Goal: Communication & Community: Answer question/provide support

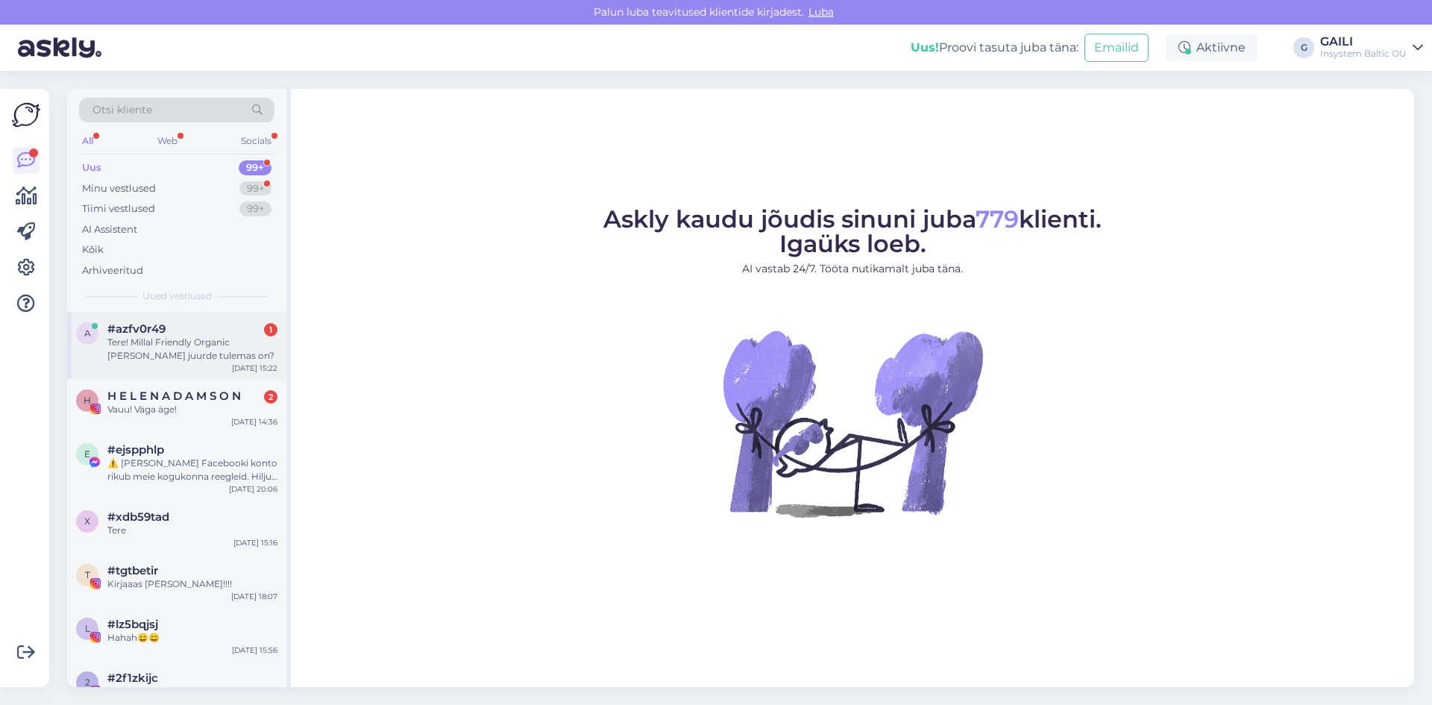
click at [182, 356] on div "Tere! Millal Friendly Organic [PERSON_NAME] juurde tulemas on?" at bounding box center [192, 349] width 170 height 27
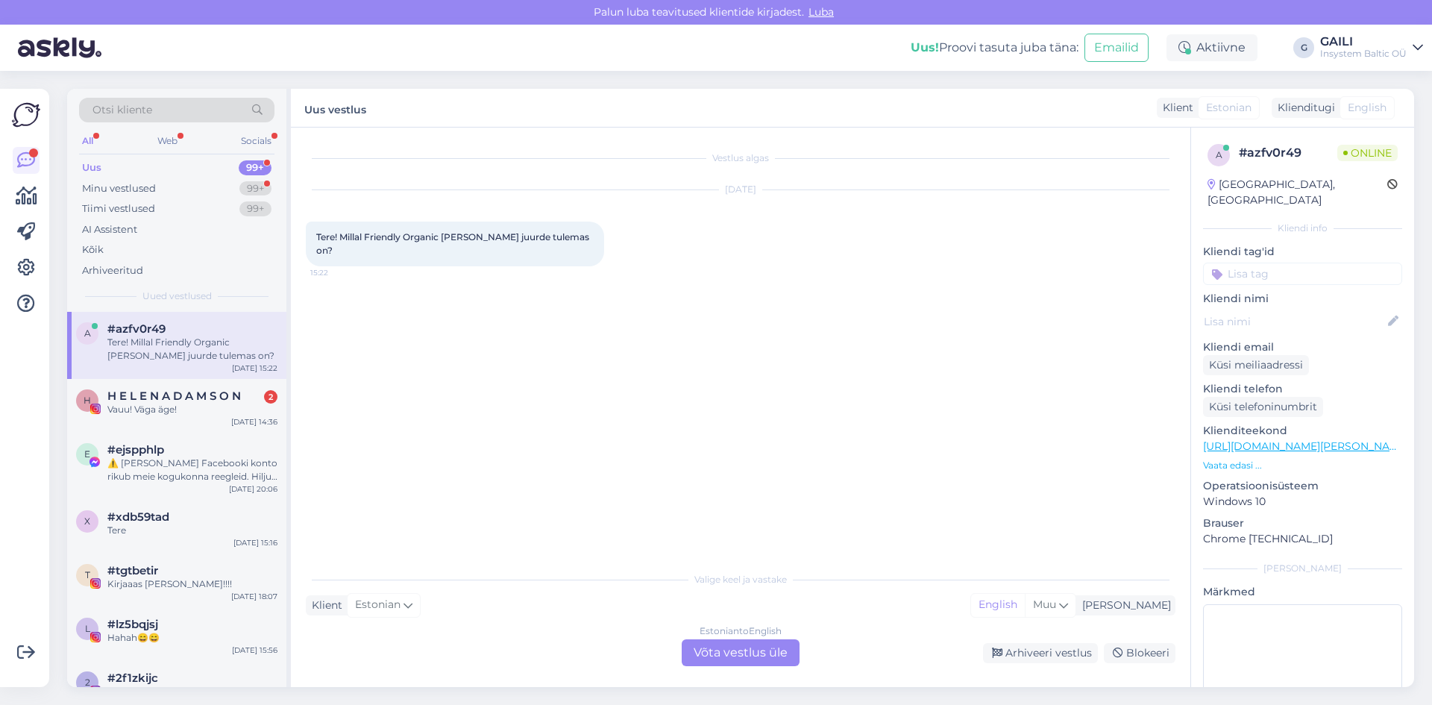
click at [739, 651] on div "Estonian to English Võta vestlus üle" at bounding box center [741, 652] width 118 height 27
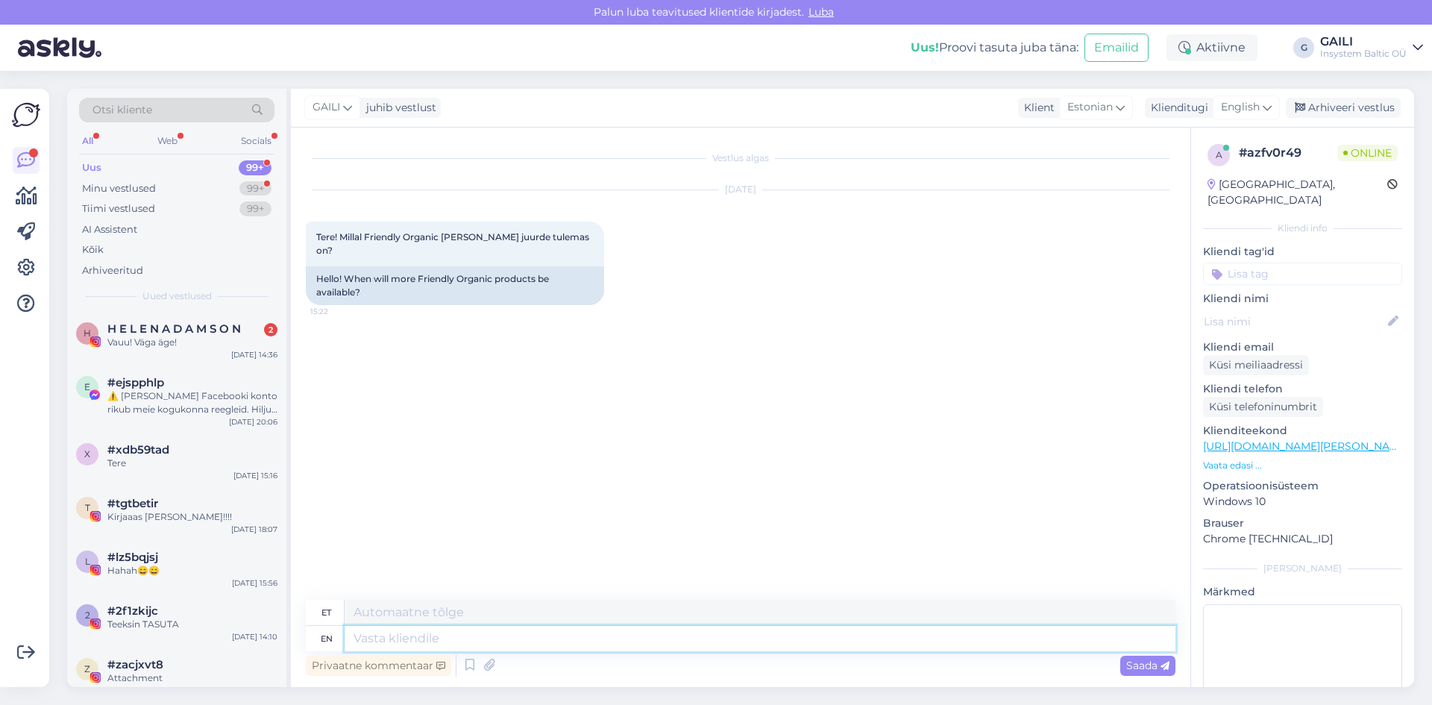
click at [483, 639] on textarea at bounding box center [760, 638] width 831 height 25
type textarea "Tere!"
type textarea "Tere! Friendly"
type textarea "Tere! Sõbralik"
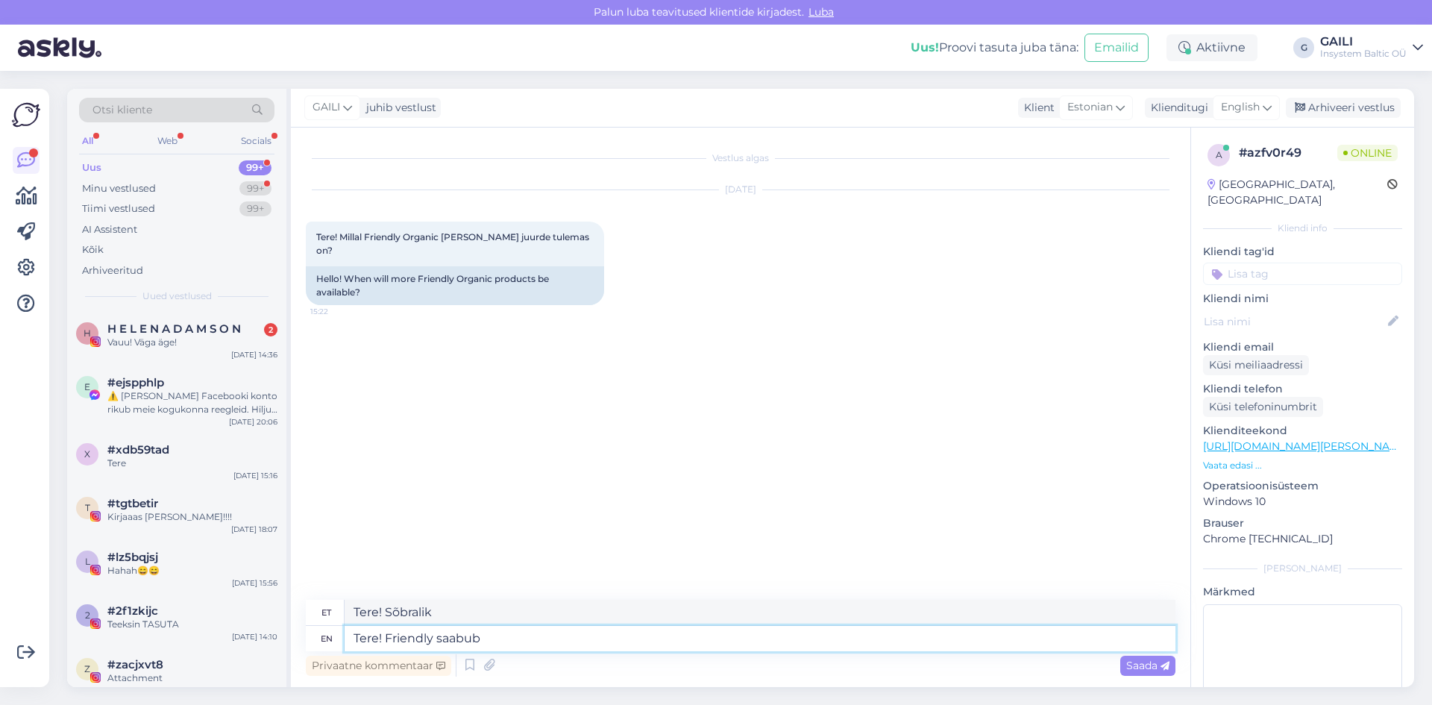
type textarea "Tere! Friendly saabub"
type textarea "Tere! Sõbralik saabub"
type textarea "Tere! Friendly saabub meile uu"
type textarea "Tere! Sõbralik meile saabub"
type textarea "Tere! Friendly saabub meile uuest l"
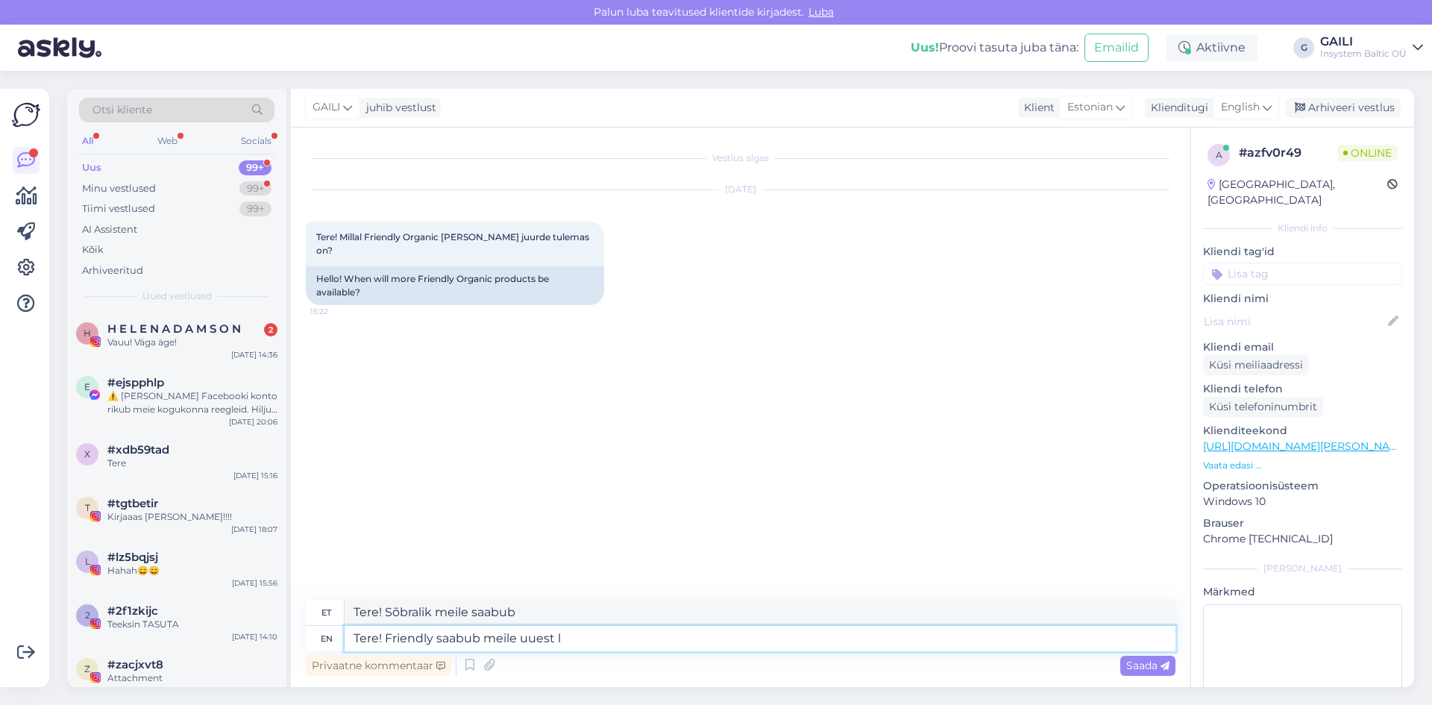
type textarea "Tere! Sõbralik saabub meile uuest"
type textarea "Tere! Friendly saabub meile uuest lattu e"
type textarea "Tere! Sõbralik saabub meile uuest lattu"
type textarea "Tere! Friendly saabub meile uuest lattu uuel n"
type textarea "Tere! Sõbralik saabub meile uuest lattu uuel"
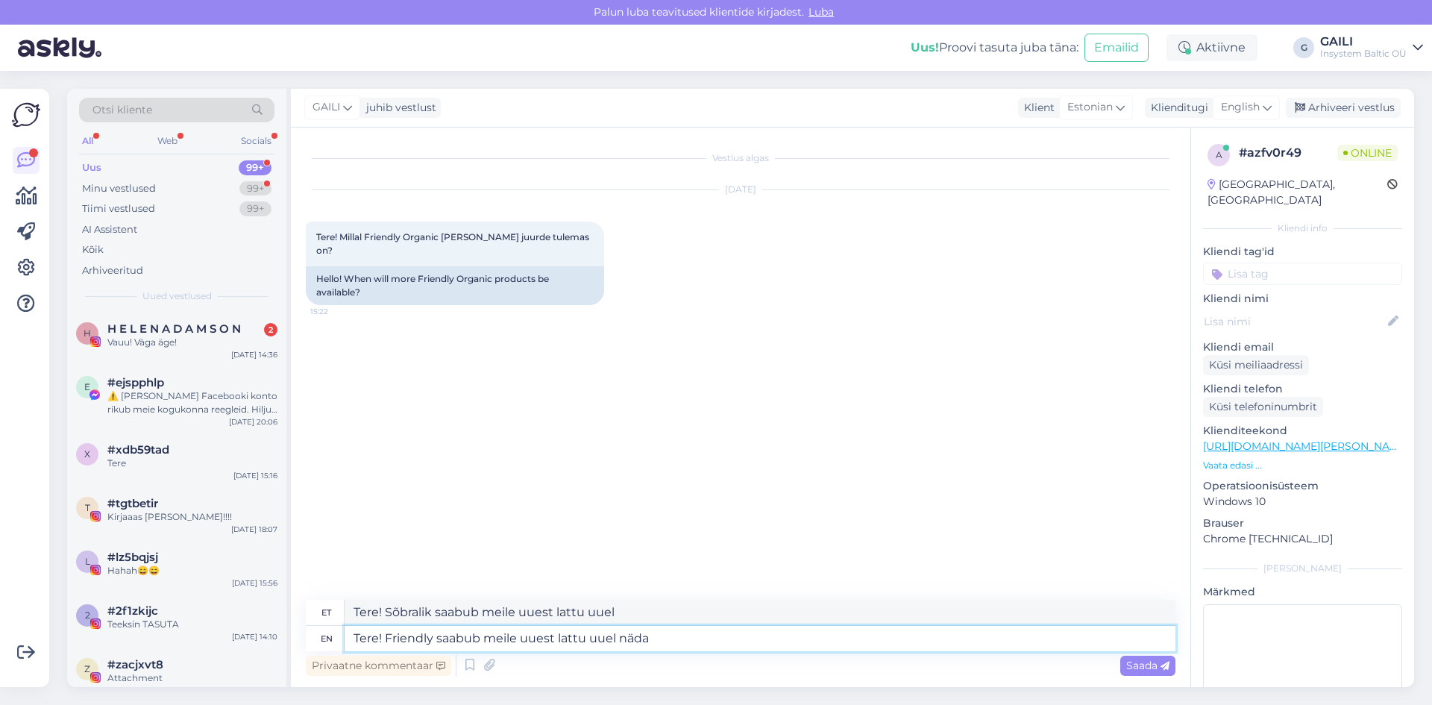
type textarea "Tere! Friendly saabub meile uuest lattu uuel nädal"
type textarea "Tere! Sõbralik saabub meile uuest lattu uuel nädal"
type textarea "Tere! Friendly saabub meile uuest lattu uuel nädalal."
type textarea "Tere! Sõbralik saabub meile uuest lattu uuel nädalal."
type textarea "Tere! Friendly saabub meile uuest lattu uuel nädalal."
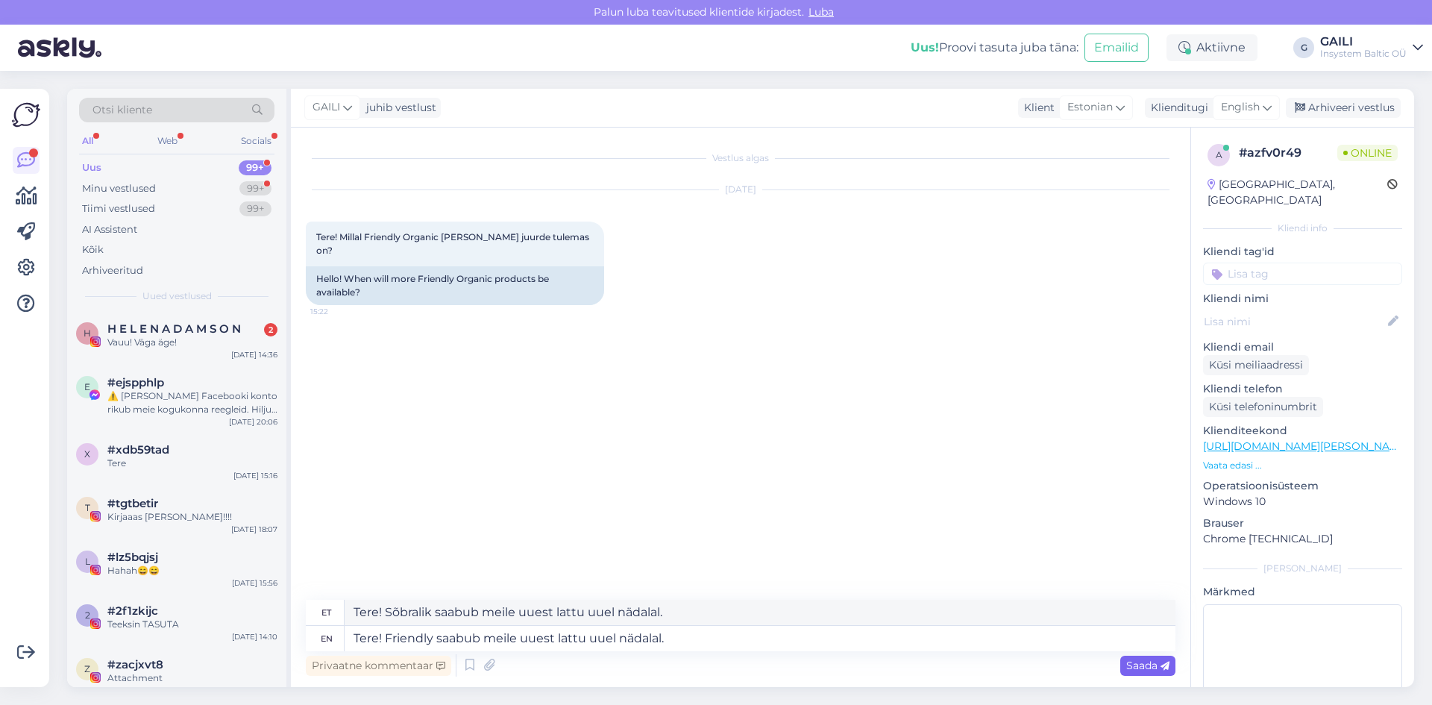
click at [1156, 670] on span "Saada" at bounding box center [1147, 665] width 43 height 13
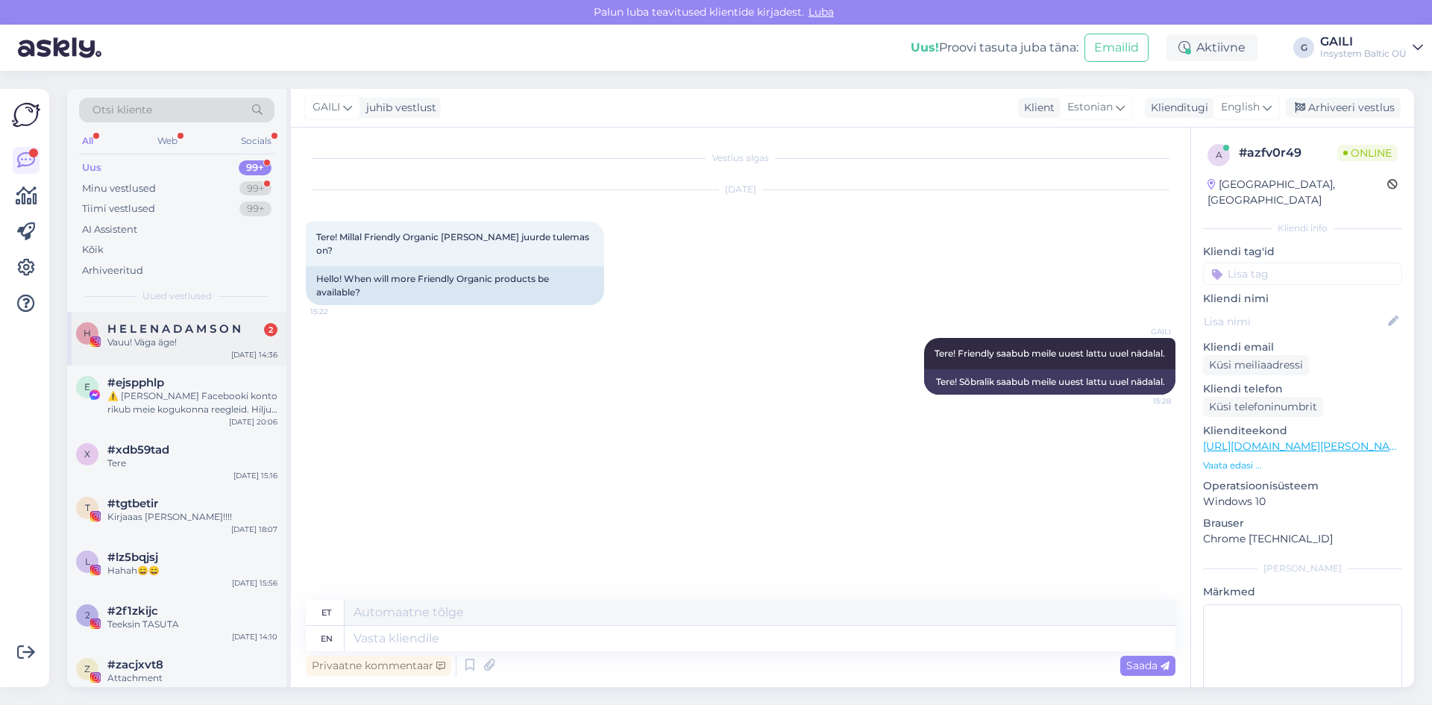
click at [165, 342] on div "Vauu! Väga äge!" at bounding box center [192, 342] width 170 height 13
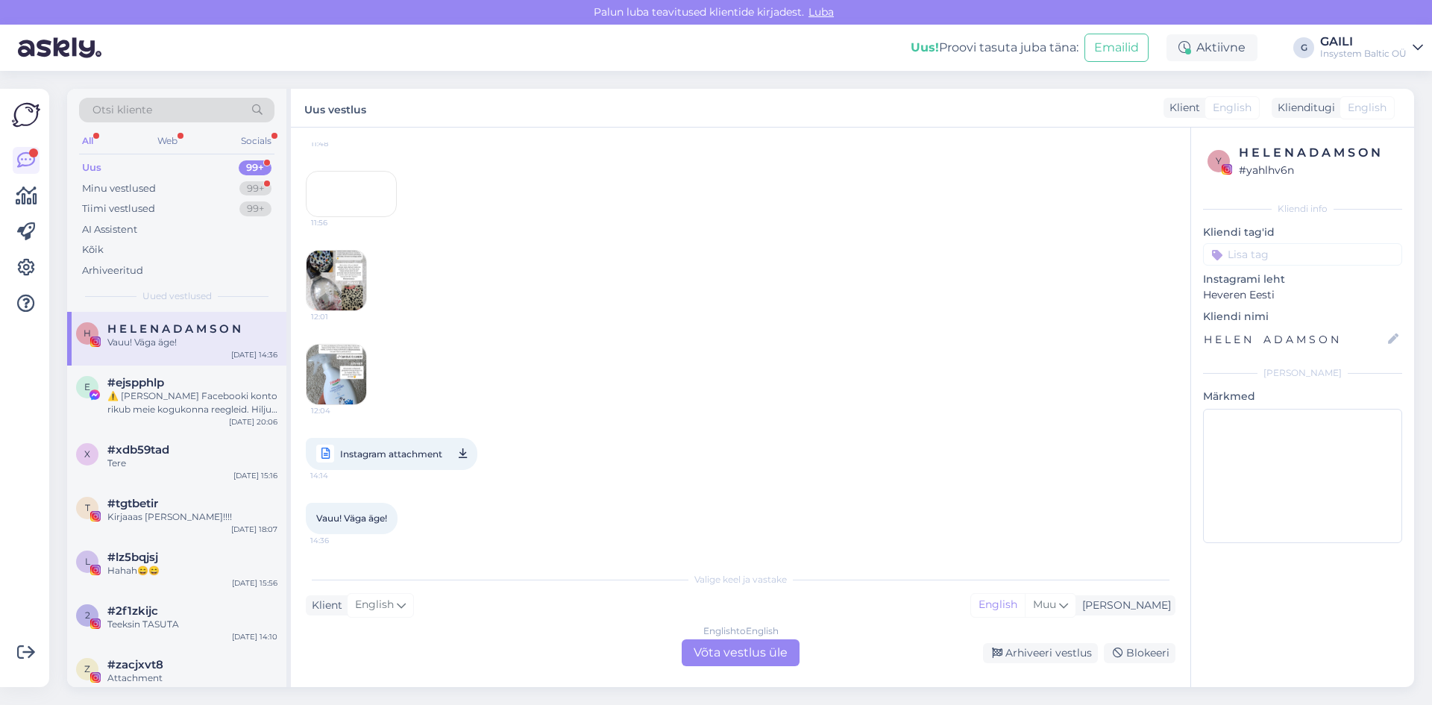
scroll to position [10038, 0]
click at [223, 406] on div "⚠️ [PERSON_NAME] Facebooki konto rikub meie kogukonna reegleid. Hiljuti on meie…" at bounding box center [192, 402] width 170 height 27
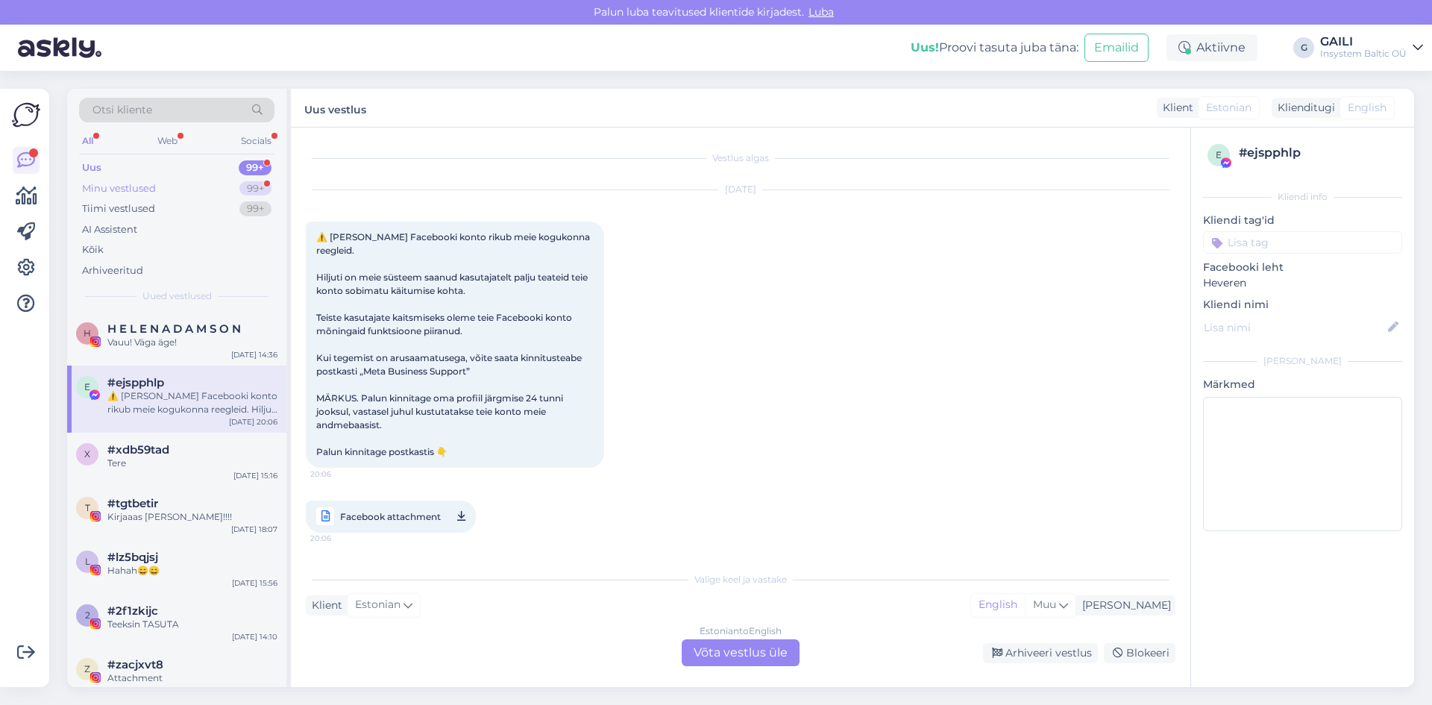
click at [162, 193] on div "Minu vestlused 99+" at bounding box center [176, 188] width 195 height 21
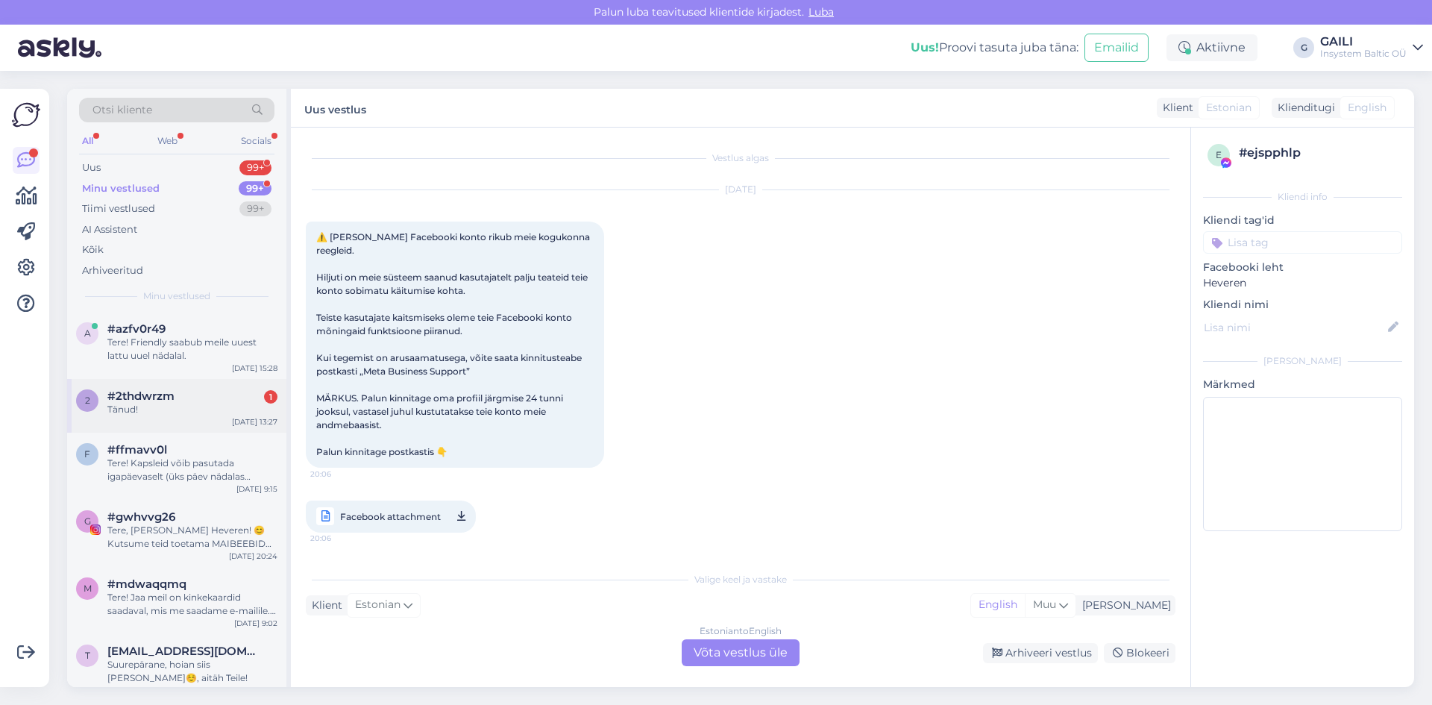
click at [184, 419] on div "2 #2thdwrzm 1 Tänud! [DATE] 13:27" at bounding box center [176, 406] width 219 height 54
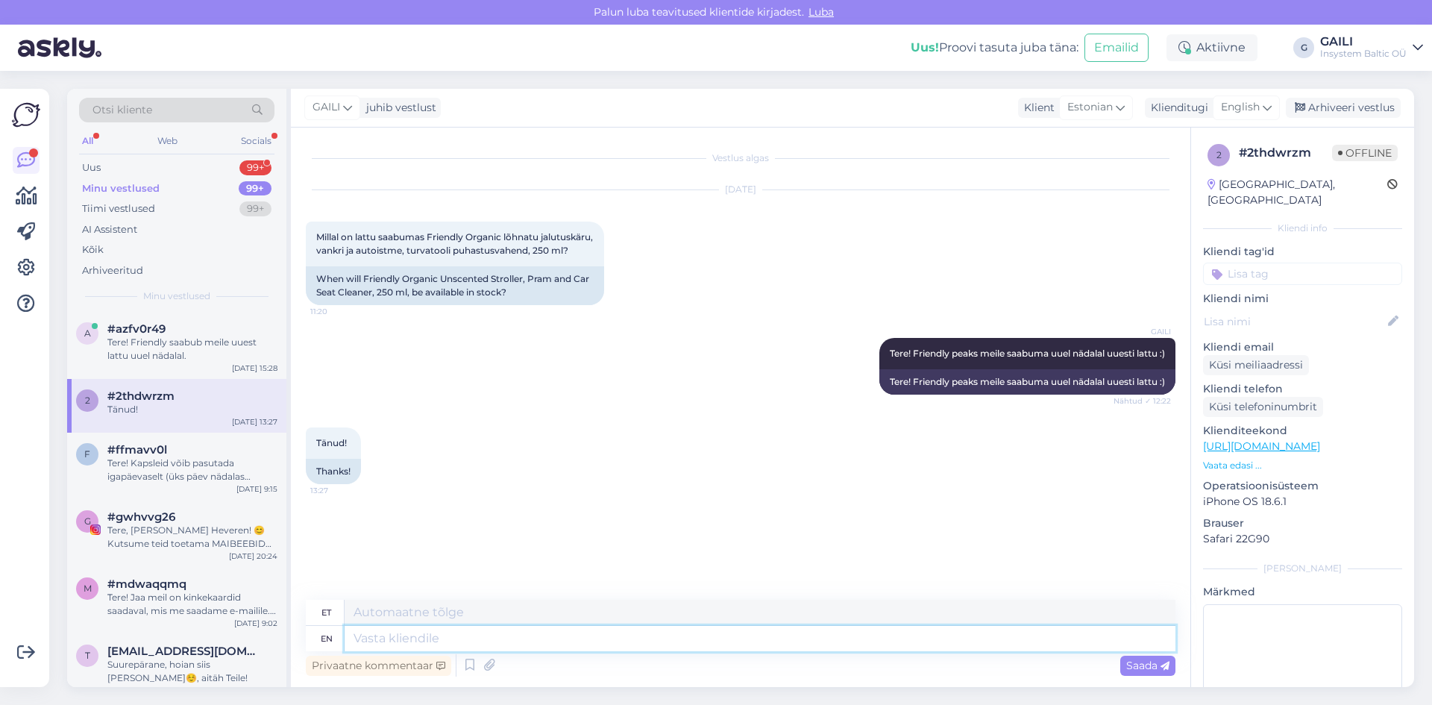
click at [455, 645] on textarea at bounding box center [760, 638] width 831 height 25
